Goal: Transaction & Acquisition: Purchase product/service

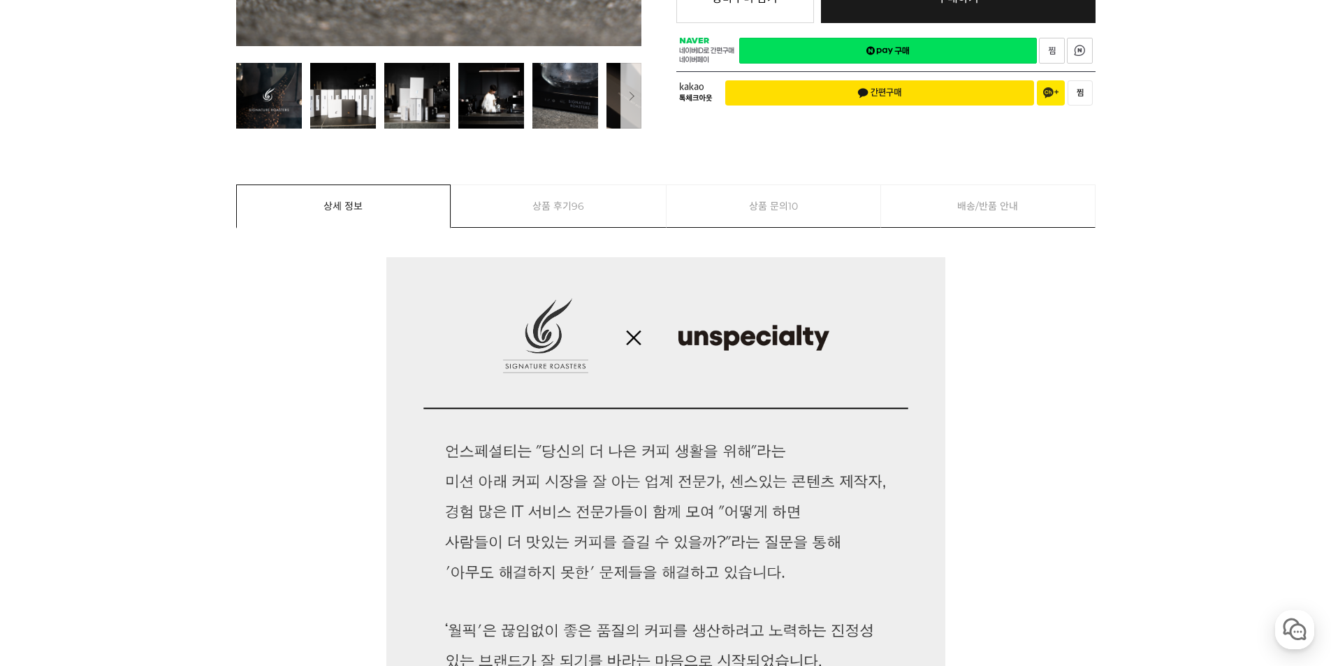
scroll to position [70, 0]
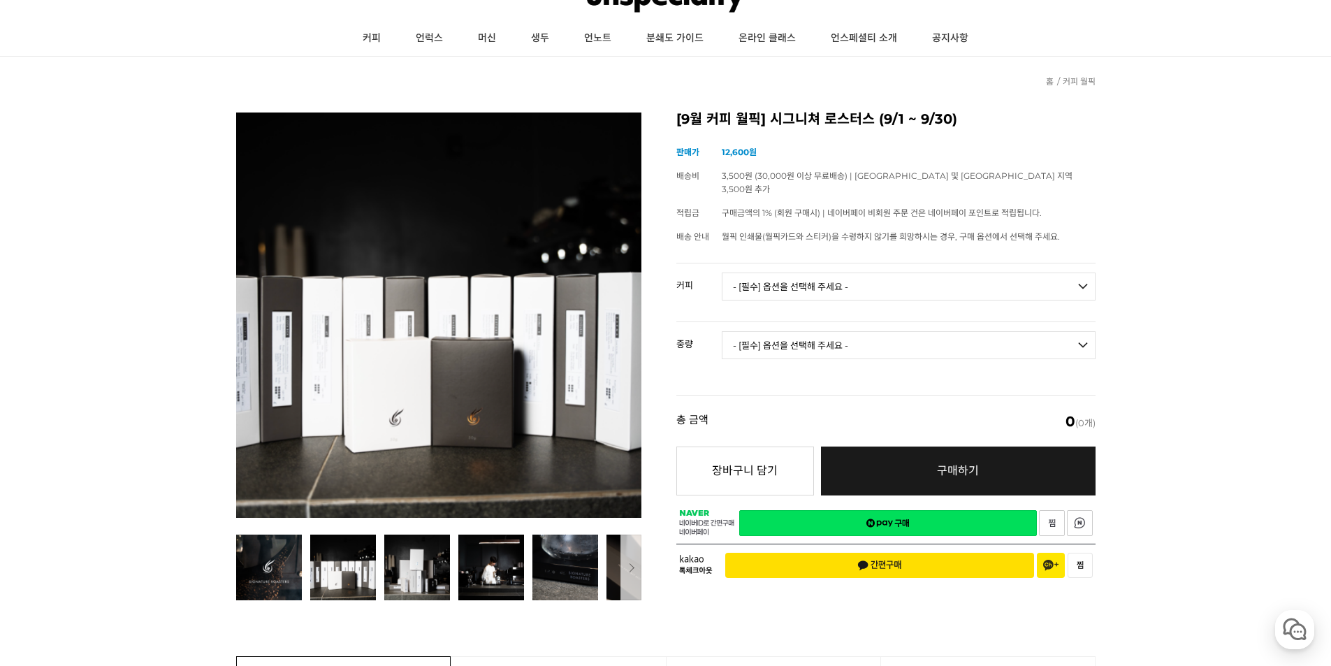
click at [333, 570] on img at bounding box center [343, 568] width 66 height 66
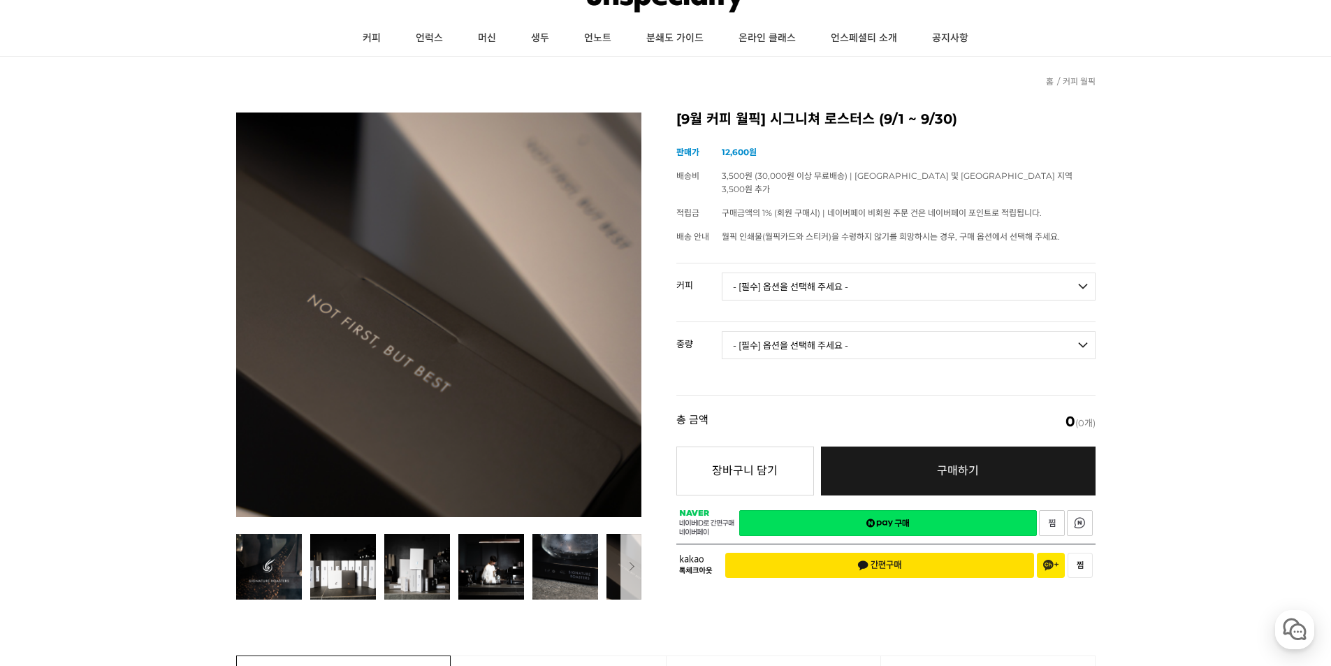
click at [628, 565] on icon "button" at bounding box center [630, 566] width 9 height 9
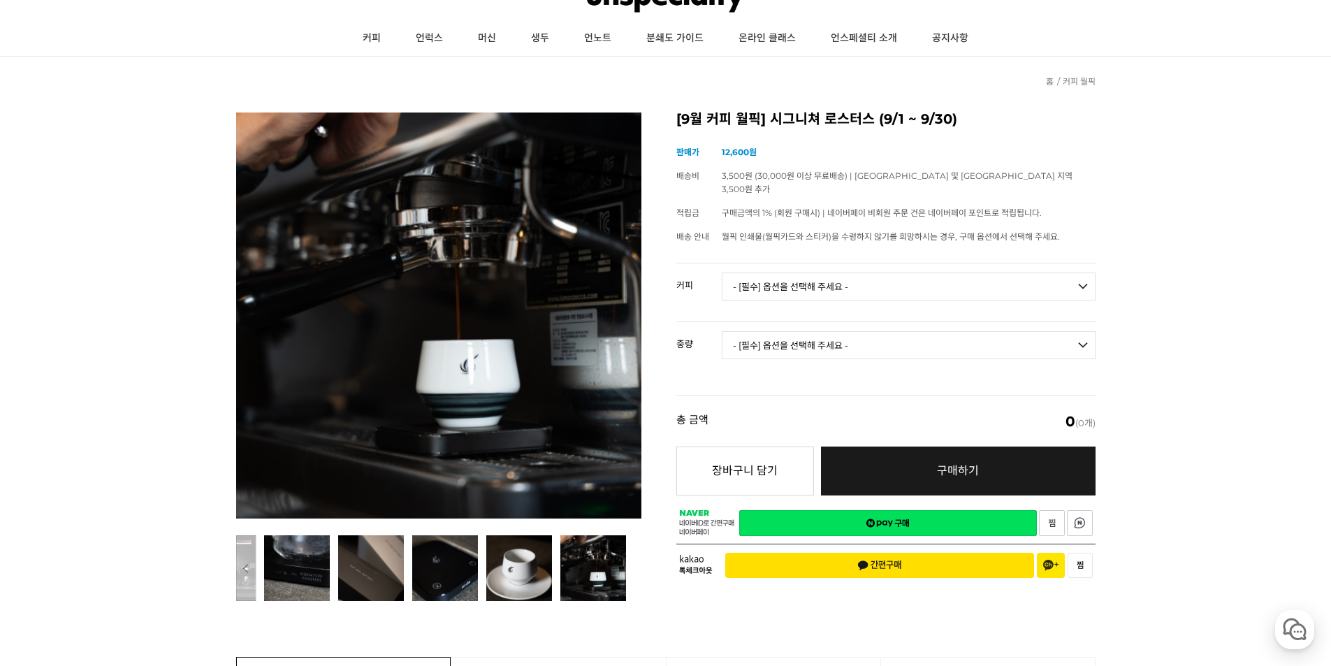
click at [628, 565] on div "이전 다음" at bounding box center [438, 568] width 405 height 66
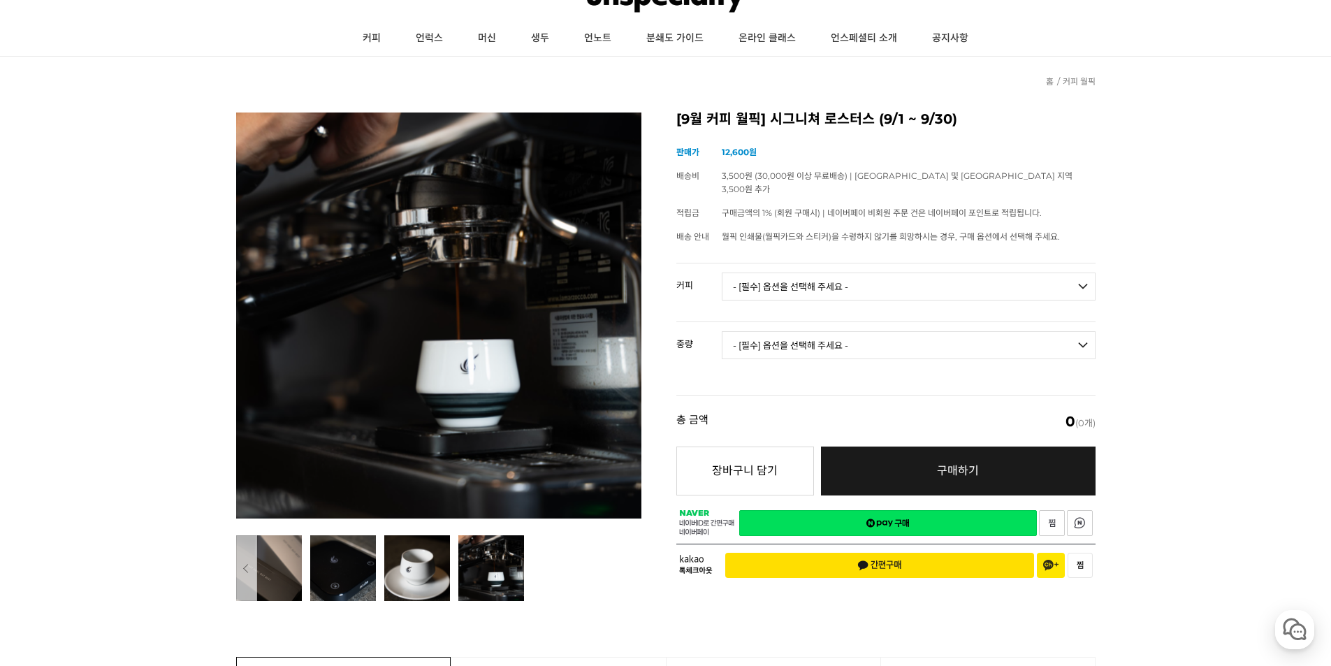
click at [628, 565] on div "이전 다음" at bounding box center [438, 568] width 405 height 66
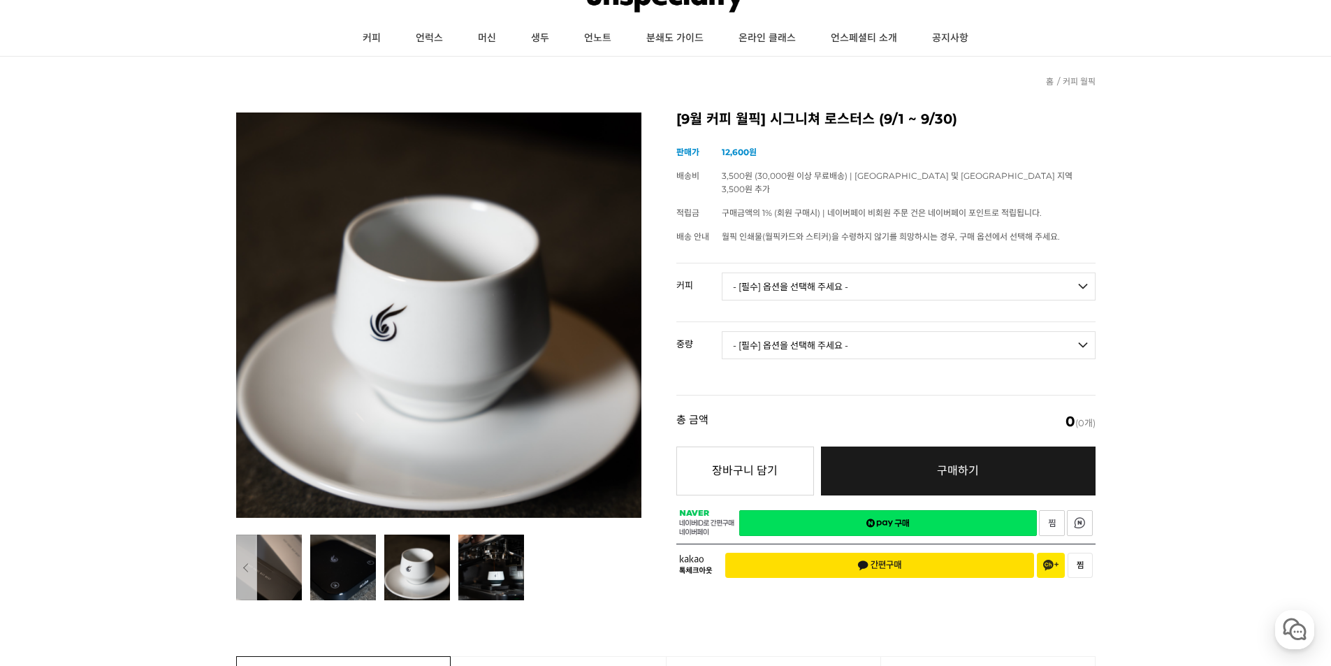
click at [476, 571] on img at bounding box center [491, 568] width 66 height 66
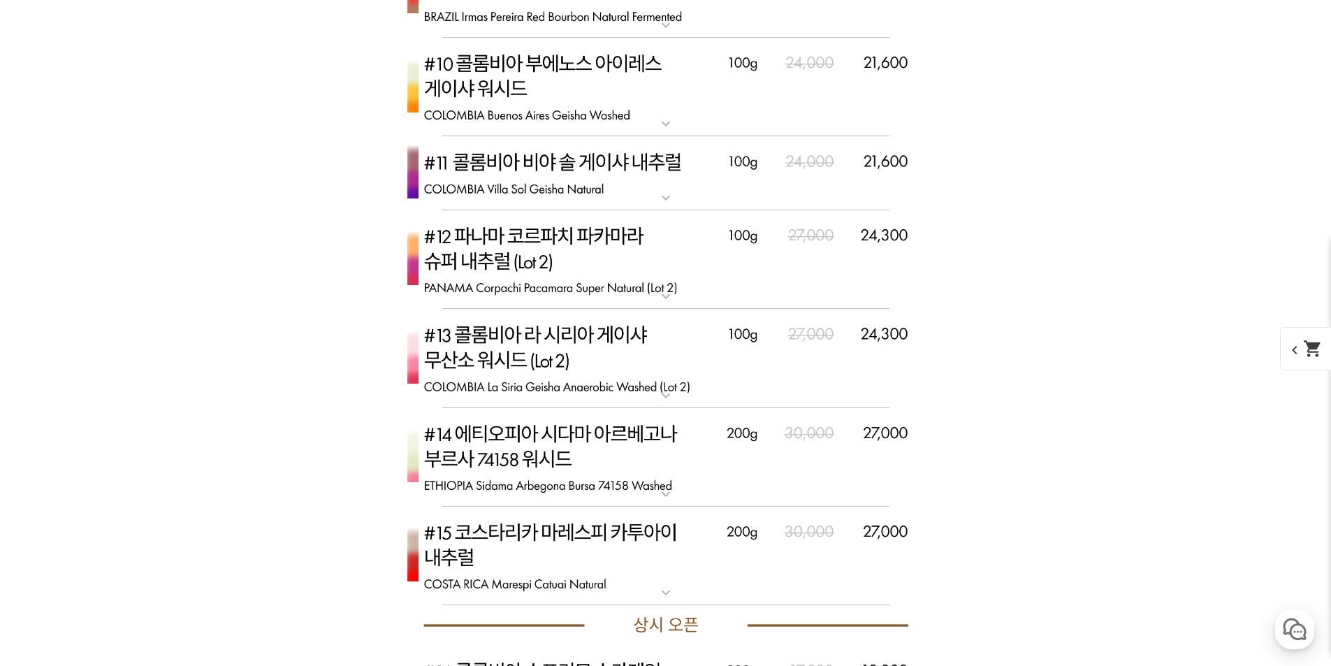
drag, startPoint x: 920, startPoint y: 438, endPoint x: 902, endPoint y: 115, distance: 324.1
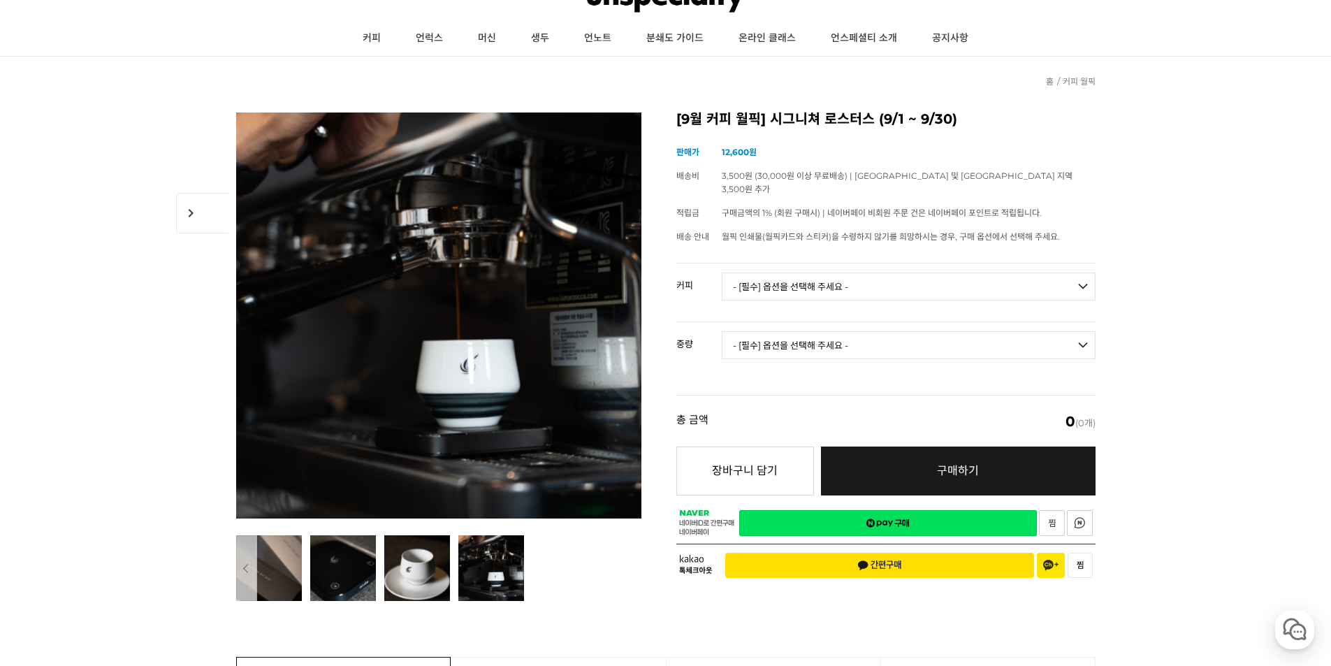
click at [894, 273] on select "- [필수] 옵션을 선택해 주세요 - ------------------- 언스페셜티 분쇄도 가이드 종이(주문 1건당 최대 1개 제공) 월픽 인…" at bounding box center [909, 287] width 374 height 28
click at [1062, 244] on div "[9월 커피 월픽] 시그니쳐 로스터스 (9/1 ~ 9/30) (해외배송 가능 상품) chevron_right 기본 정보 상품명 [9월 커피 월…" at bounding box center [886, 350] width 419 height 475
drag, startPoint x: 1046, startPoint y: 262, endPoint x: 1037, endPoint y: 269, distance: 10.9
click at [1037, 273] on select "- [필수] 옵션을 선택해 주세요 - ------------------- 언스페셜티 분쇄도 가이드 종이(주문 1건당 최대 1개 제공) 월픽 인…" at bounding box center [909, 287] width 374 height 28
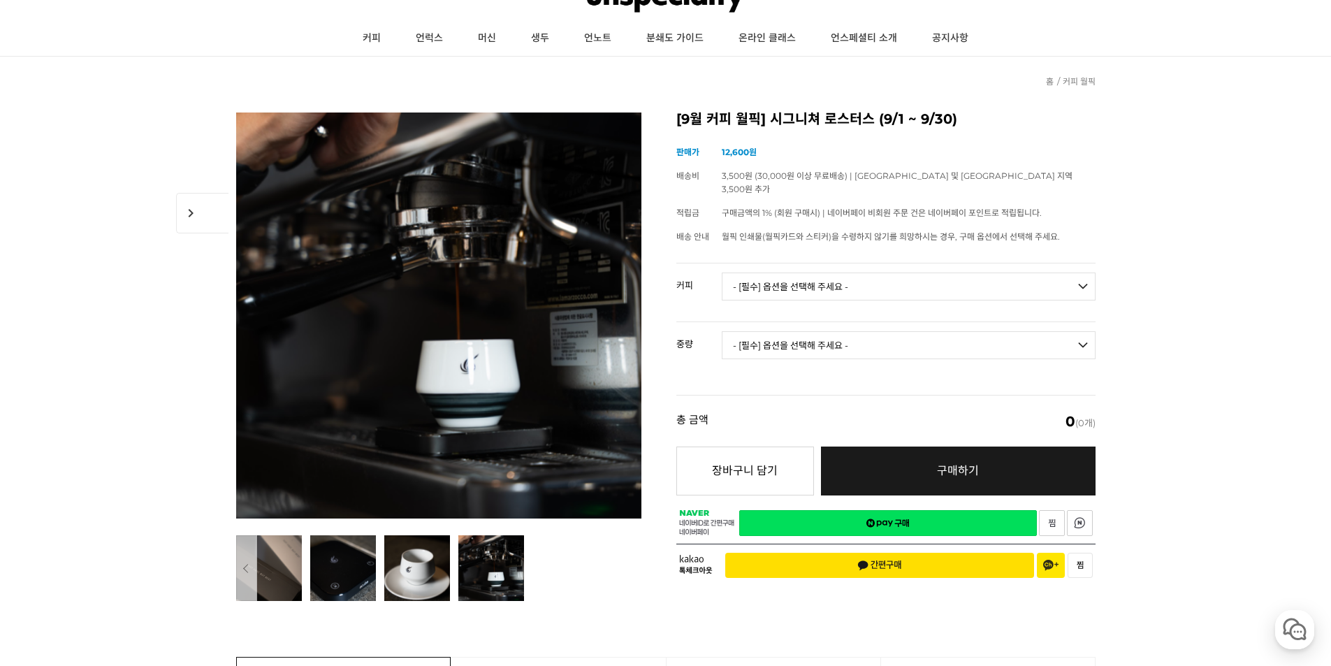
click at [1053, 331] on select "- [필수] 옵션을 선택해 주세요 - -------------------" at bounding box center [909, 345] width 374 height 28
click at [1034, 278] on select "- [필수] 옵션을 선택해 주세요 - ------------------- 언스페셜티 분쇄도 가이드 종이(주문 1건당 최대 1개 제공) 월픽 인…" at bounding box center [909, 287] width 374 height 28
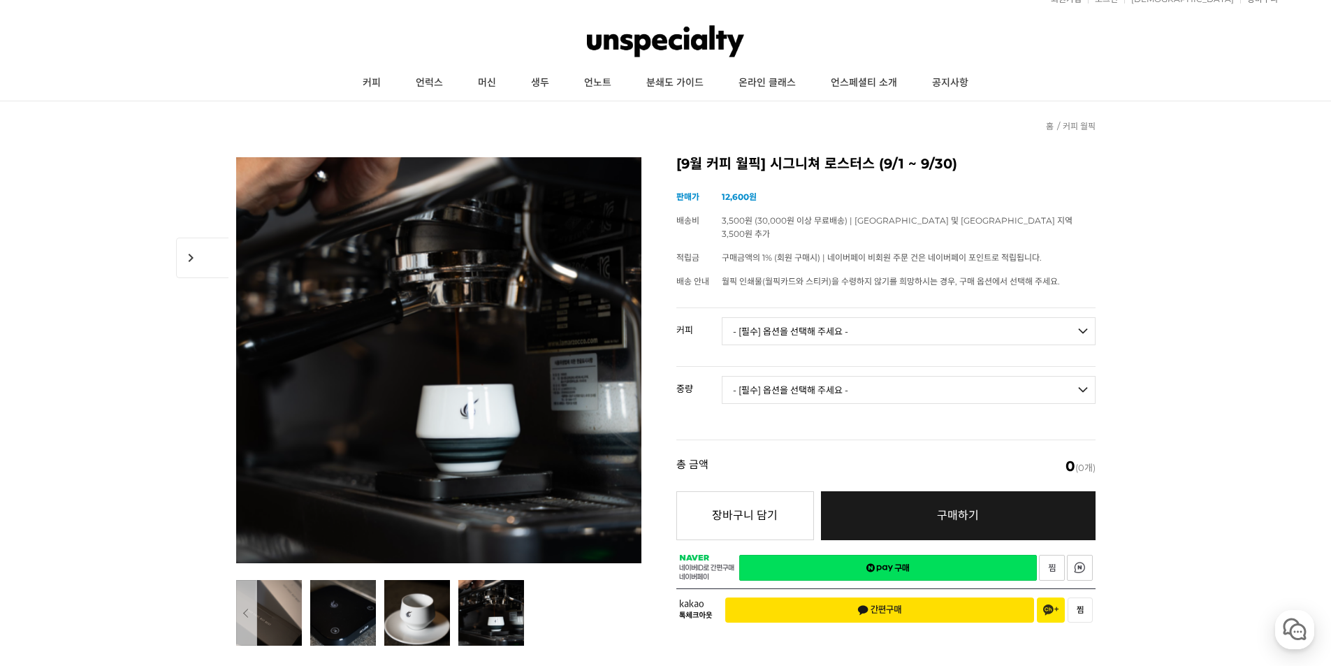
scroll to position [0, 0]
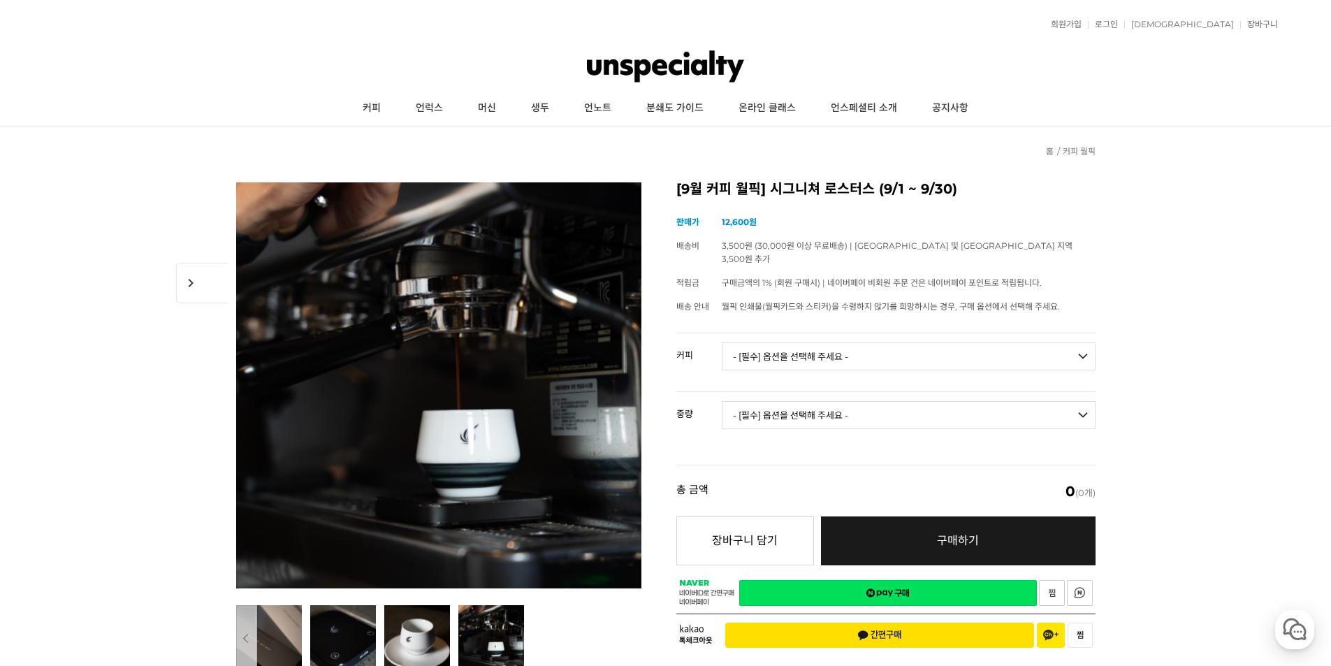
click at [966, 333] on td "- [필수] 옵션을 선택해 주세요 - ------------------- 언스페셜티 분쇄도 가이드 종이(주문 1건당 최대 1개 제공) 월픽 인…" at bounding box center [909, 362] width 374 height 58
click at [956, 342] on select "- [필수] 옵션을 선택해 주세요 - ------------------- 언스페셜티 분쇄도 가이드 종이(주문 1건당 최대 1개 제공) 월픽 인…" at bounding box center [909, 356] width 374 height 28
click at [649, 114] on link "분쇄도 가이드" at bounding box center [675, 108] width 92 height 35
